Goal: Transaction & Acquisition: Purchase product/service

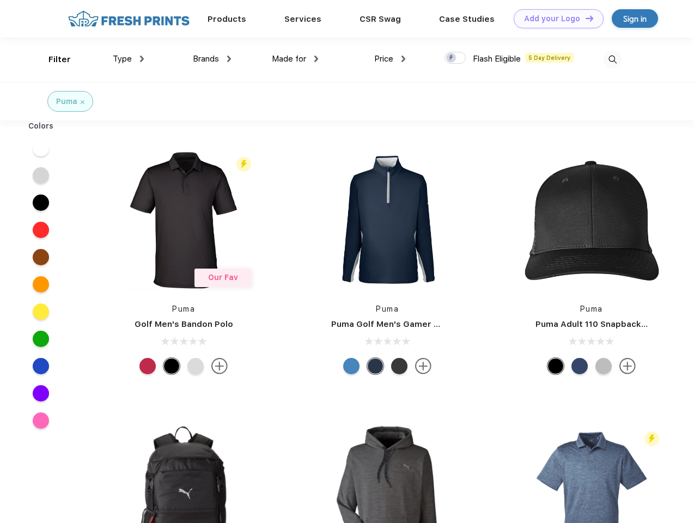
click at [555, 19] on link "Add your Logo Design Tool" at bounding box center [559, 18] width 90 height 19
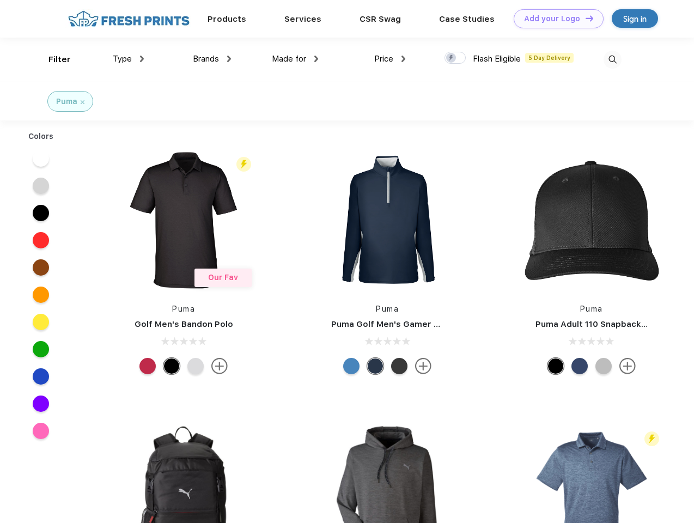
click at [0, 0] on div "Design Tool" at bounding box center [0, 0] width 0 height 0
click at [585, 18] on link "Add your Logo Design Tool" at bounding box center [559, 18] width 90 height 19
click at [52, 59] on div "Filter" at bounding box center [59, 59] width 22 height 13
click at [129, 59] on span "Type" at bounding box center [122, 59] width 19 height 10
click at [212, 59] on span "Brands" at bounding box center [206, 59] width 26 height 10
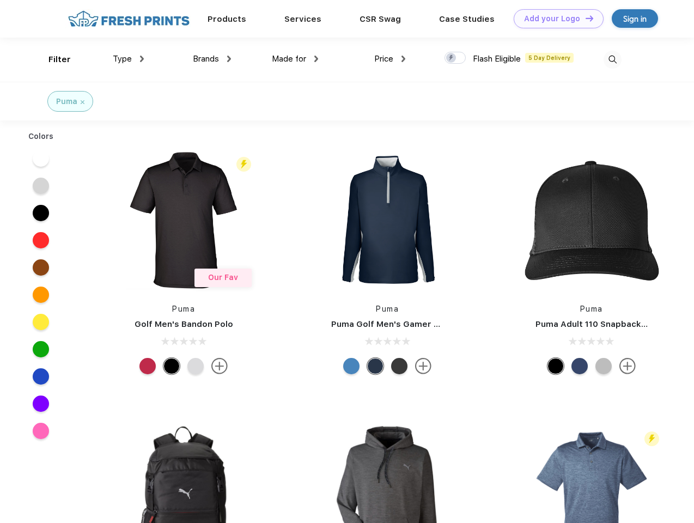
click at [295, 59] on span "Made for" at bounding box center [289, 59] width 34 height 10
click at [390, 59] on span "Price" at bounding box center [383, 59] width 19 height 10
click at [455, 58] on div at bounding box center [455, 58] width 21 height 12
click at [452, 58] on input "checkbox" at bounding box center [448, 54] width 7 height 7
click at [612, 59] on img at bounding box center [613, 60] width 18 height 18
